Goal: Transaction & Acquisition: Download file/media

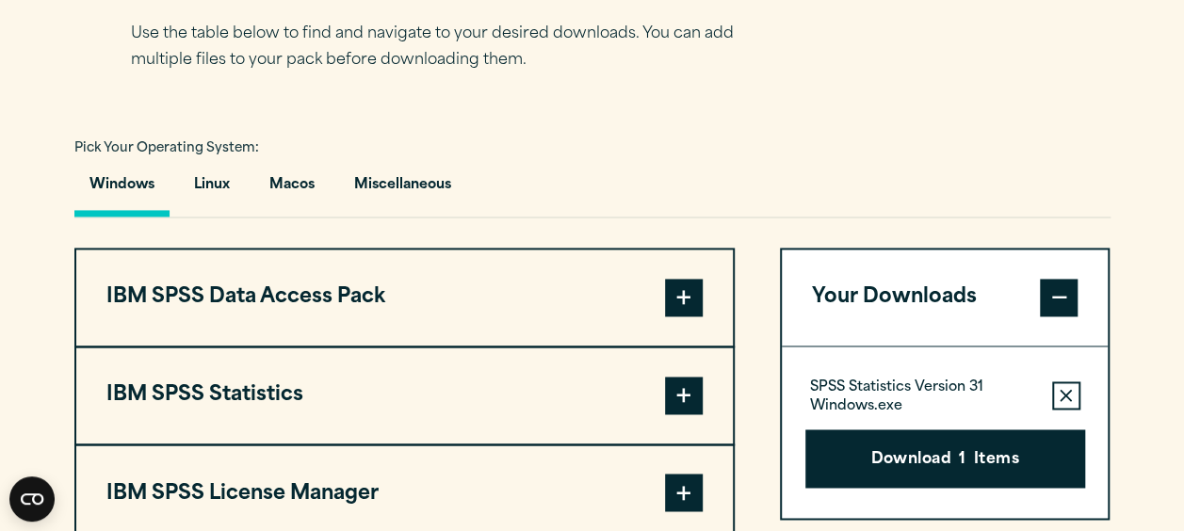
scroll to position [1280, 0]
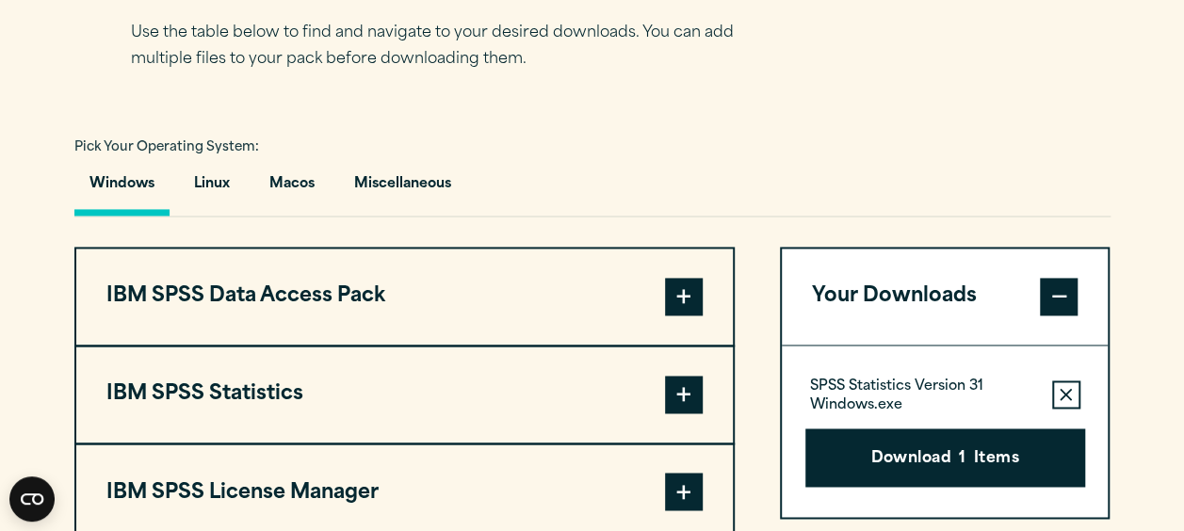
click at [439, 409] on button "IBM SPSS Statistics" at bounding box center [404, 395] width 657 height 96
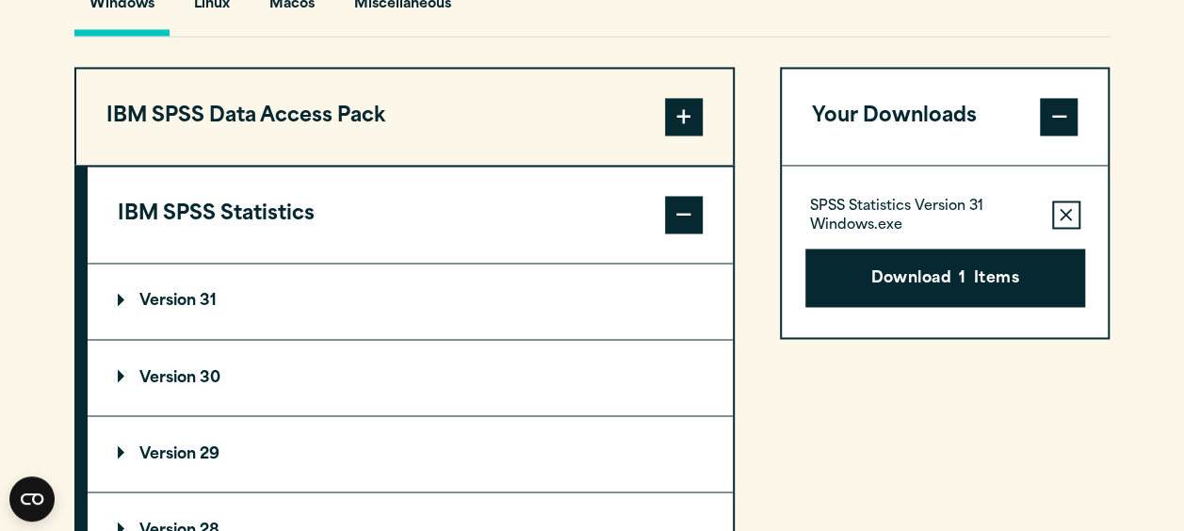
scroll to position [1461, 0]
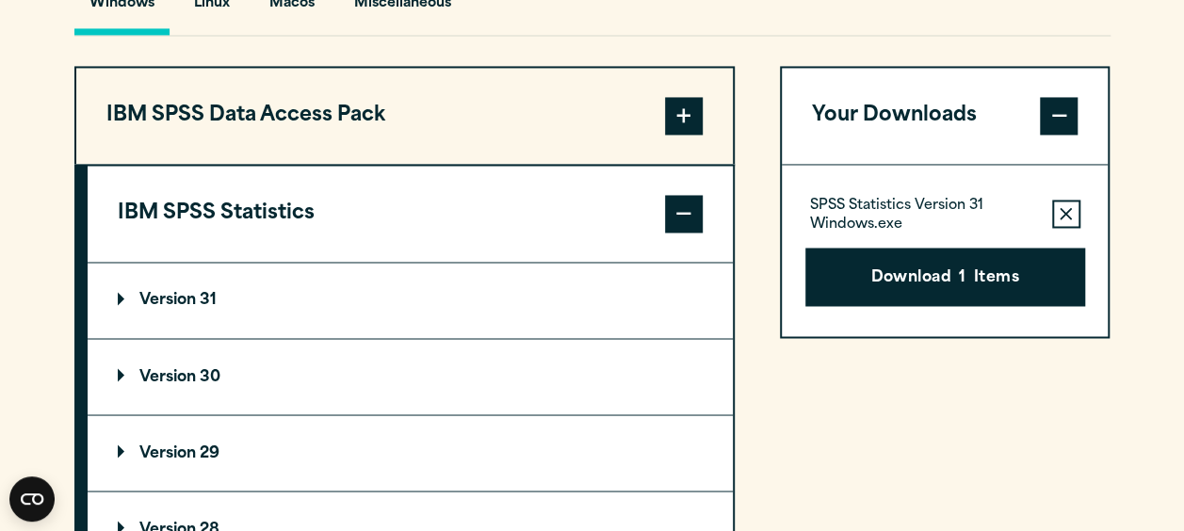
click at [268, 449] on summary "Version 29" at bounding box center [410, 453] width 645 height 75
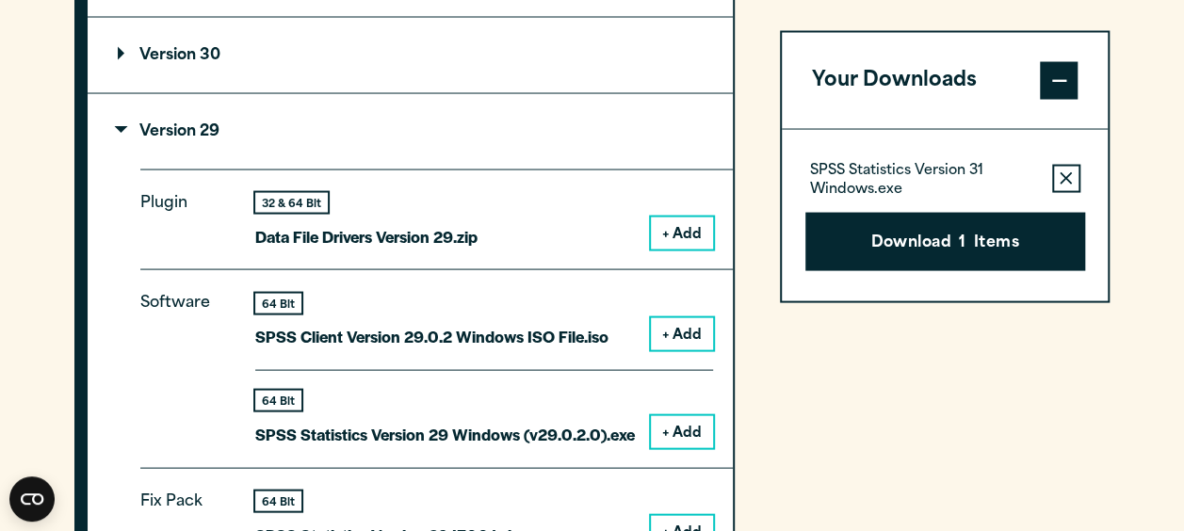
scroll to position [1903, 0]
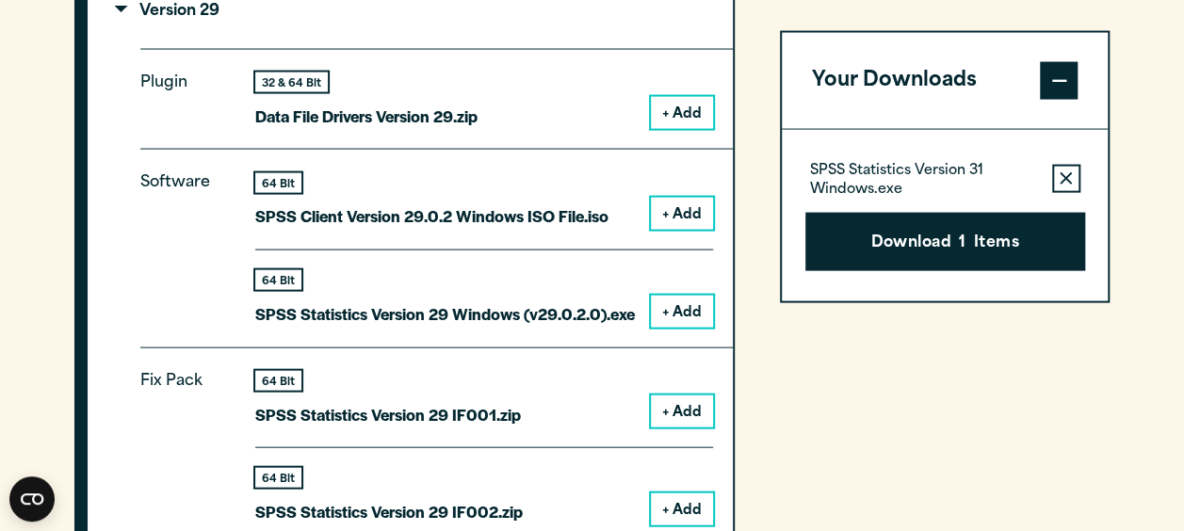
click at [1070, 176] on icon "button" at bounding box center [1066, 178] width 12 height 13
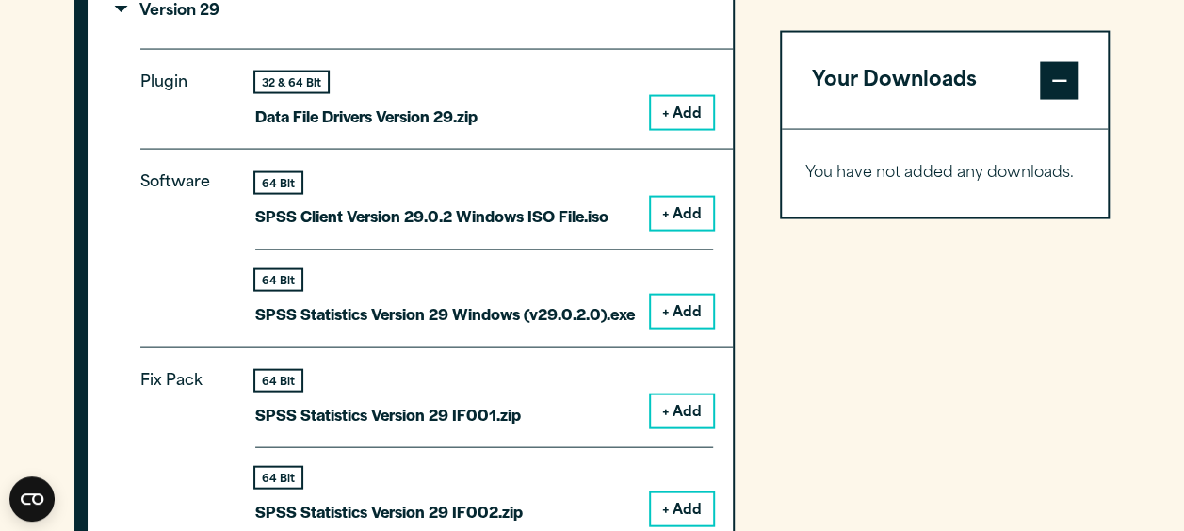
scroll to position [2013, 0]
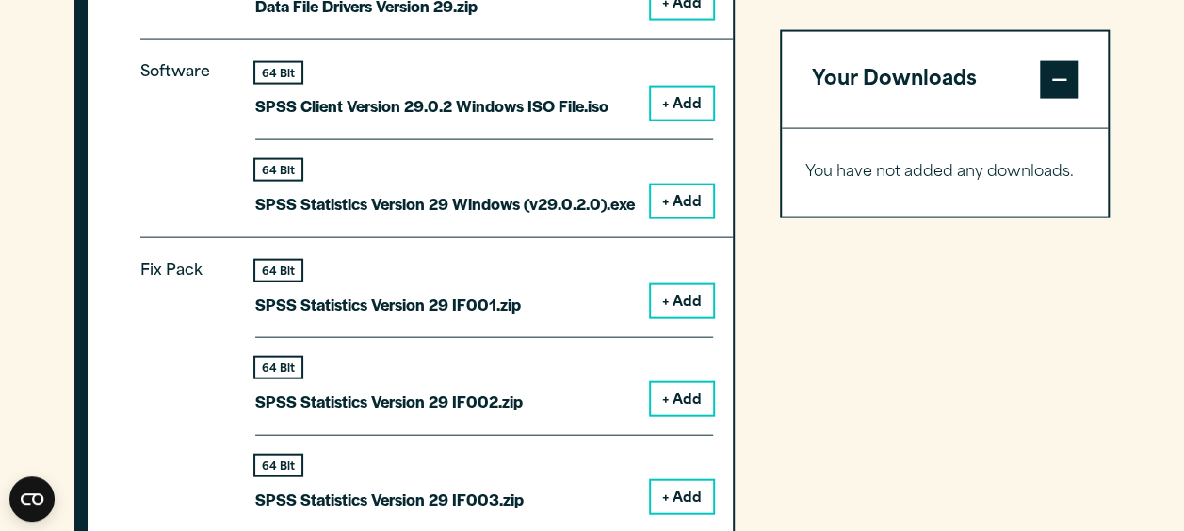
click at [699, 202] on button "+ Add" at bounding box center [682, 202] width 62 height 32
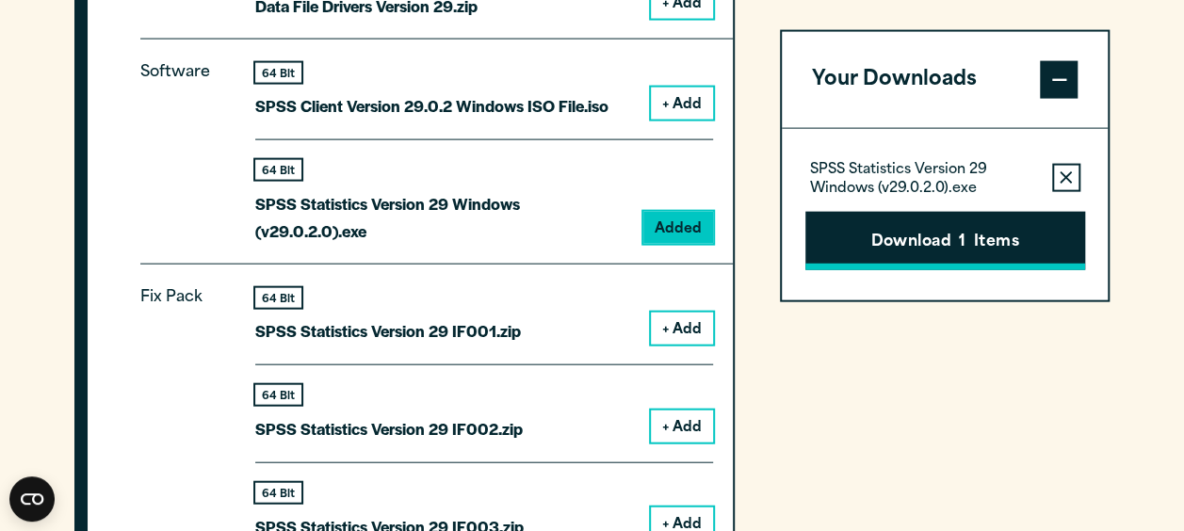
click at [939, 221] on button "Download 1 Items" at bounding box center [946, 241] width 280 height 58
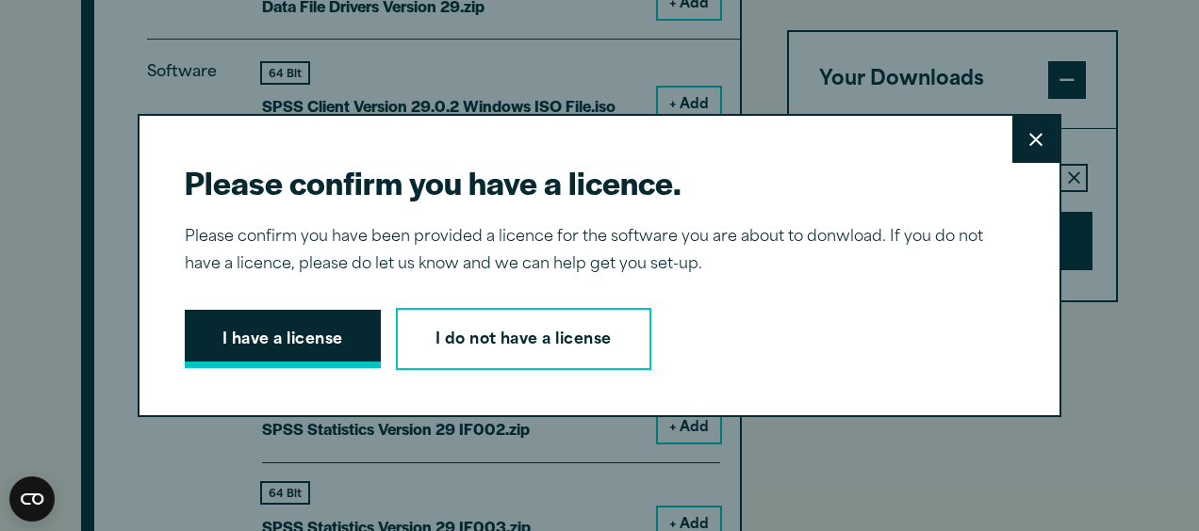
click at [316, 361] on button "I have a license" at bounding box center [283, 339] width 196 height 58
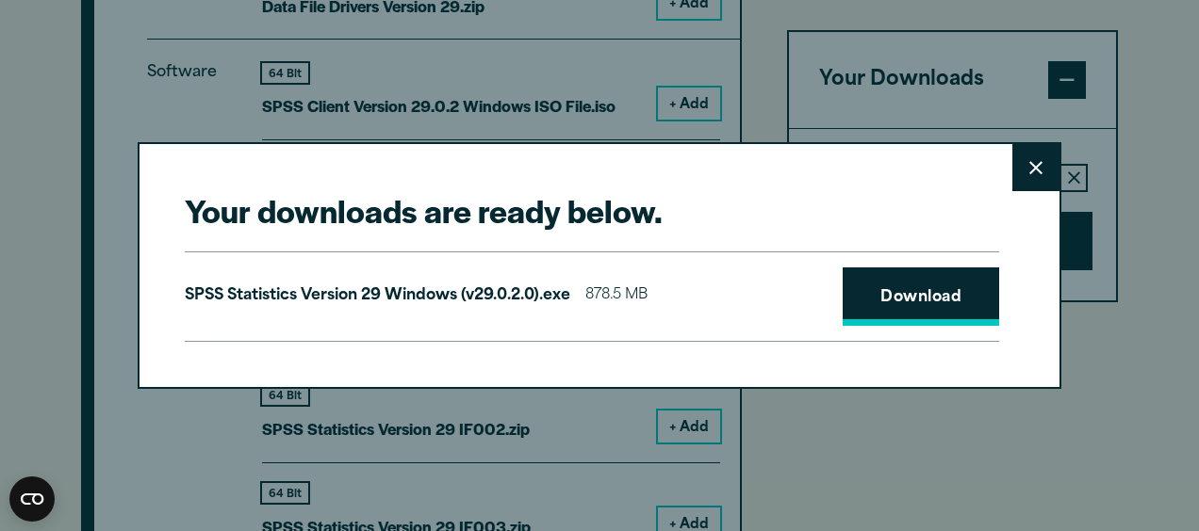
click at [890, 301] on link "Download" at bounding box center [920, 297] width 156 height 58
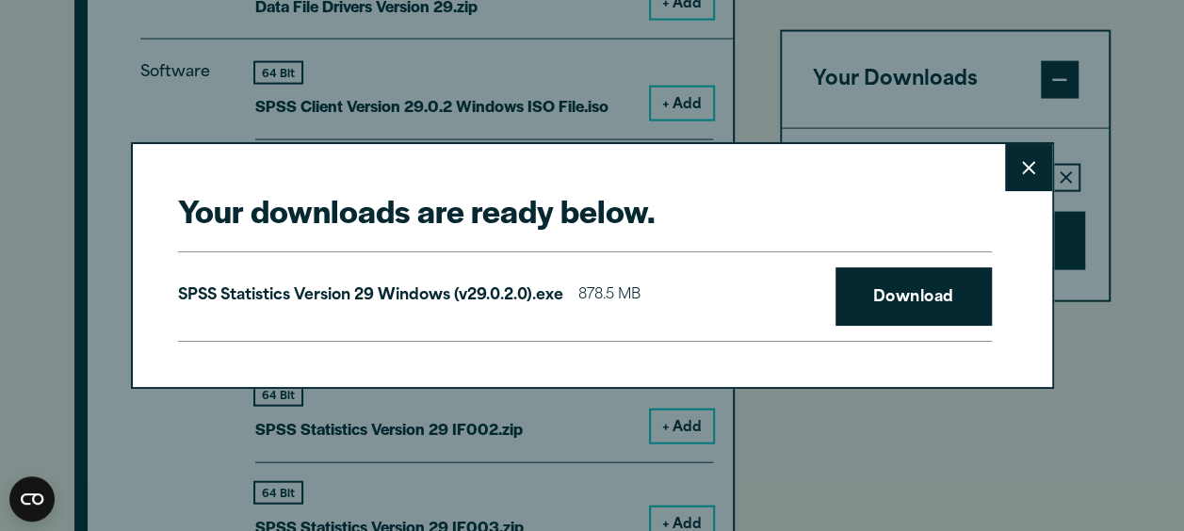
click at [339, 108] on div "Your downloads are ready below. Close SPSS Statistics Version 29 Windows (v29.0…" at bounding box center [592, 265] width 1184 height 531
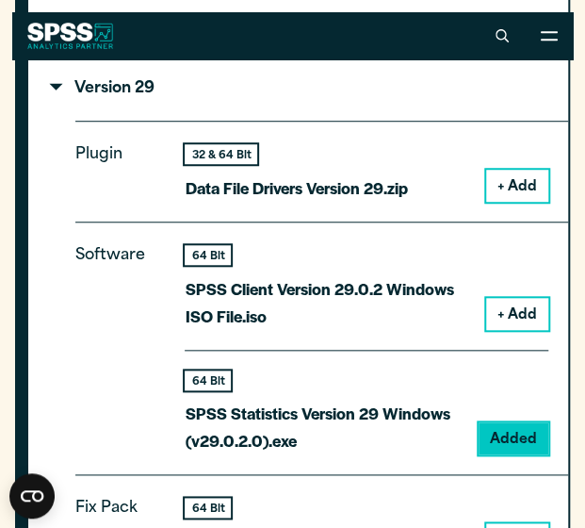
scroll to position [2001, 0]
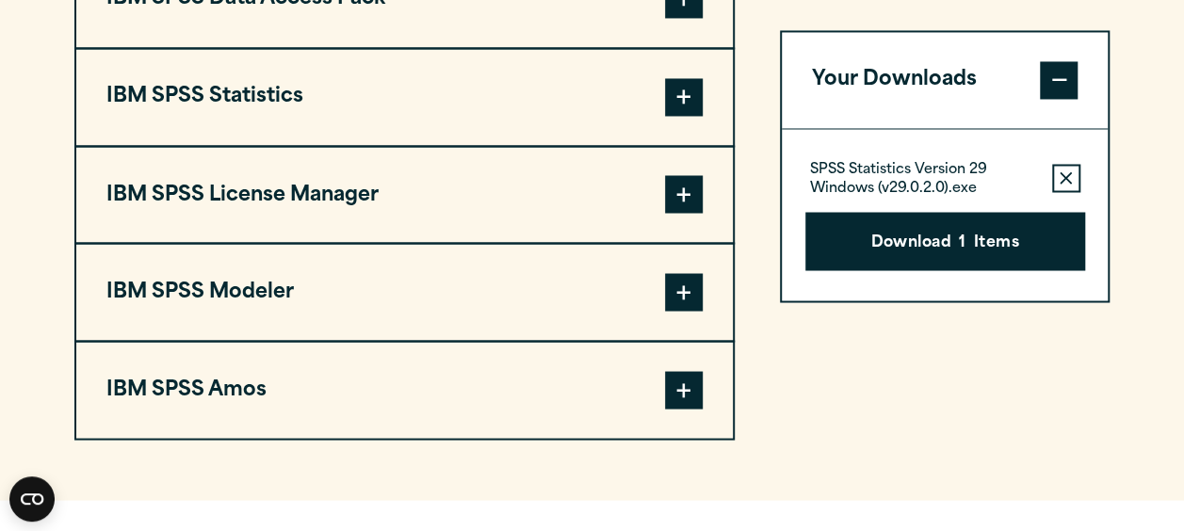
scroll to position [1578, 0]
click at [682, 84] on span at bounding box center [684, 96] width 38 height 38
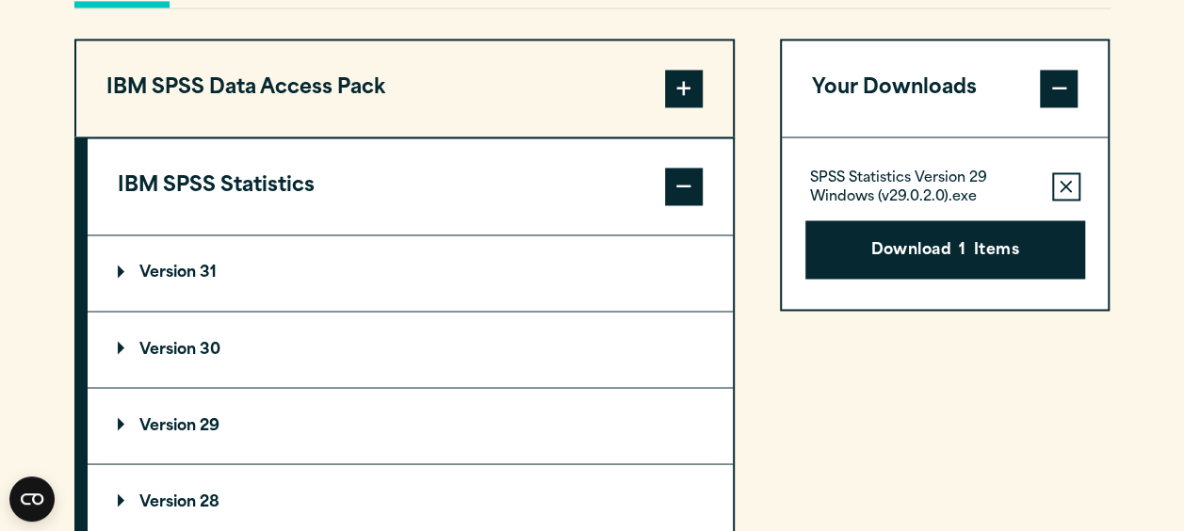
scroll to position [1487, 0]
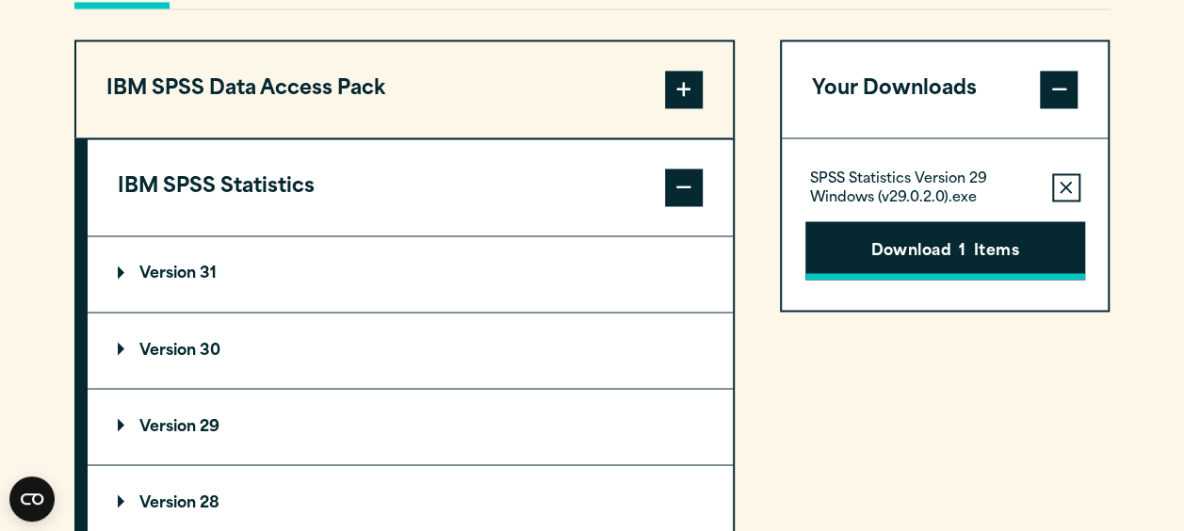
click at [882, 247] on button "Download 1 Items" at bounding box center [946, 250] width 280 height 58
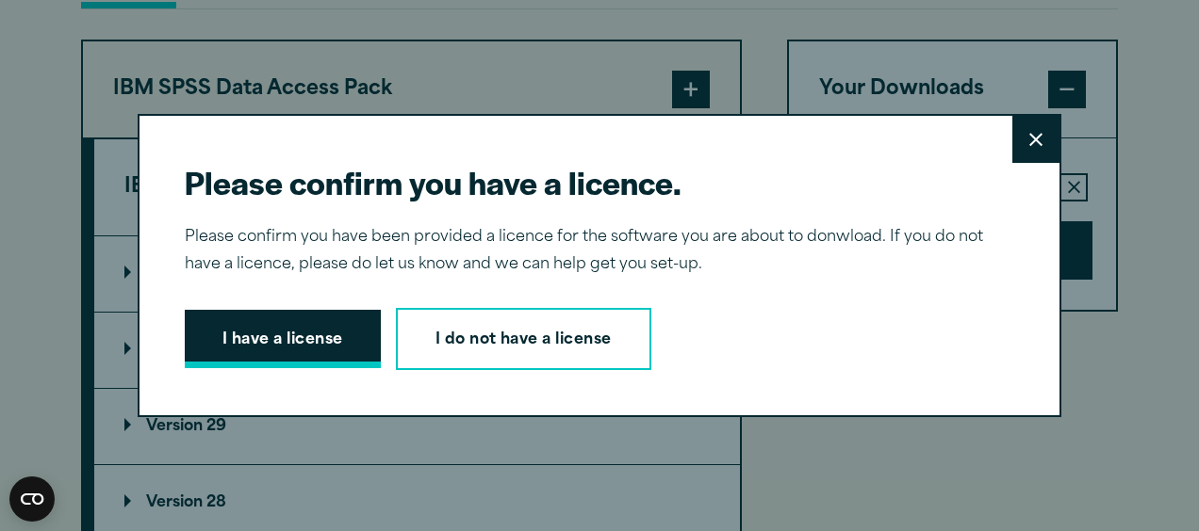
click at [349, 330] on button "I have a license" at bounding box center [283, 339] width 196 height 58
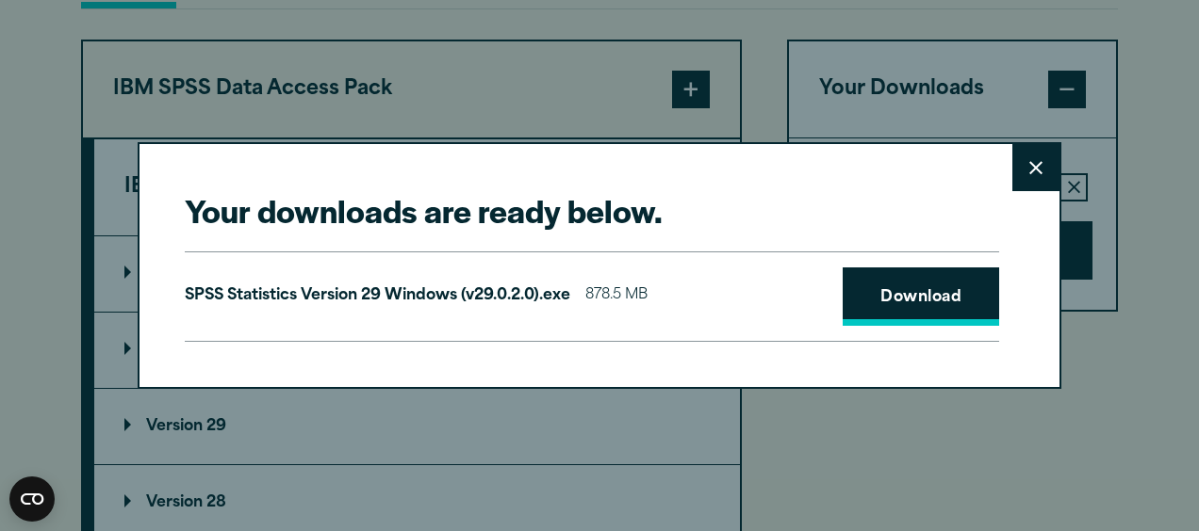
click at [931, 290] on link "Download" at bounding box center [920, 297] width 156 height 58
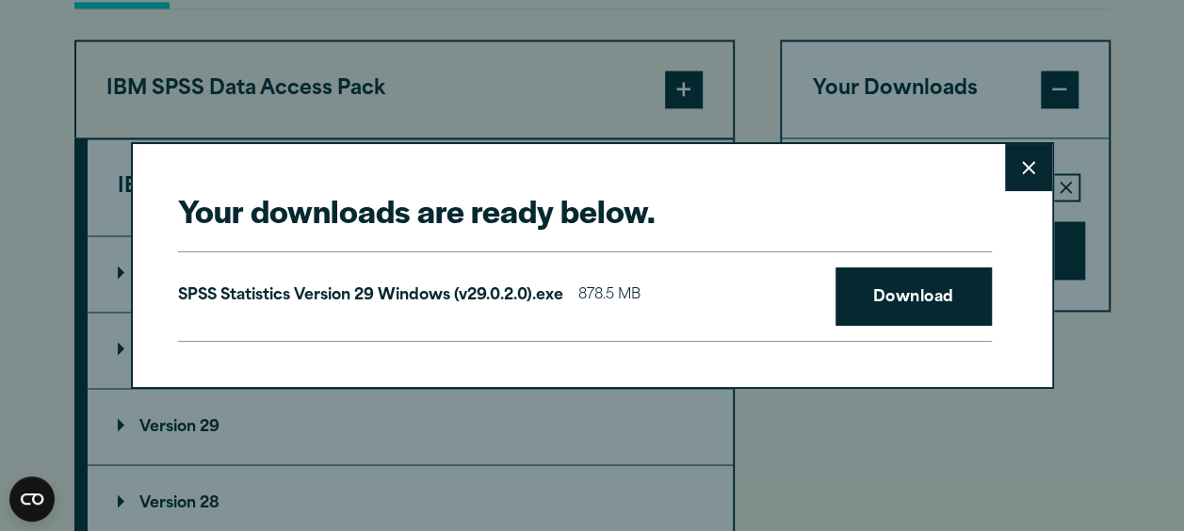
click at [1169, 368] on div "Your downloads are ready below. Close SPSS Statistics Version 29 Windows (v29.0…" at bounding box center [592, 265] width 1184 height 531
